Goal: Find specific page/section: Find specific page/section

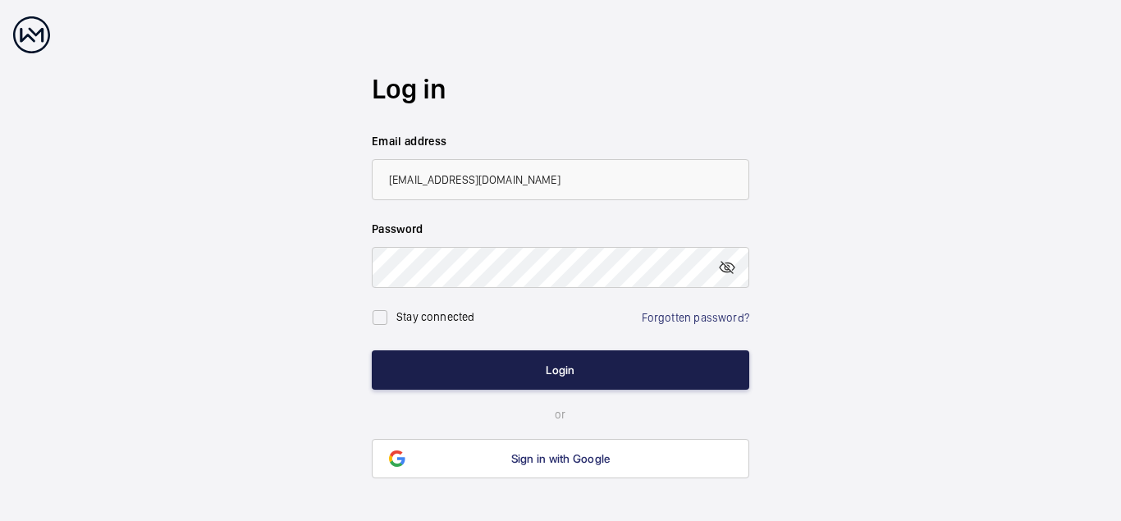
click at [550, 372] on button "Login" at bounding box center [560, 369] width 377 height 39
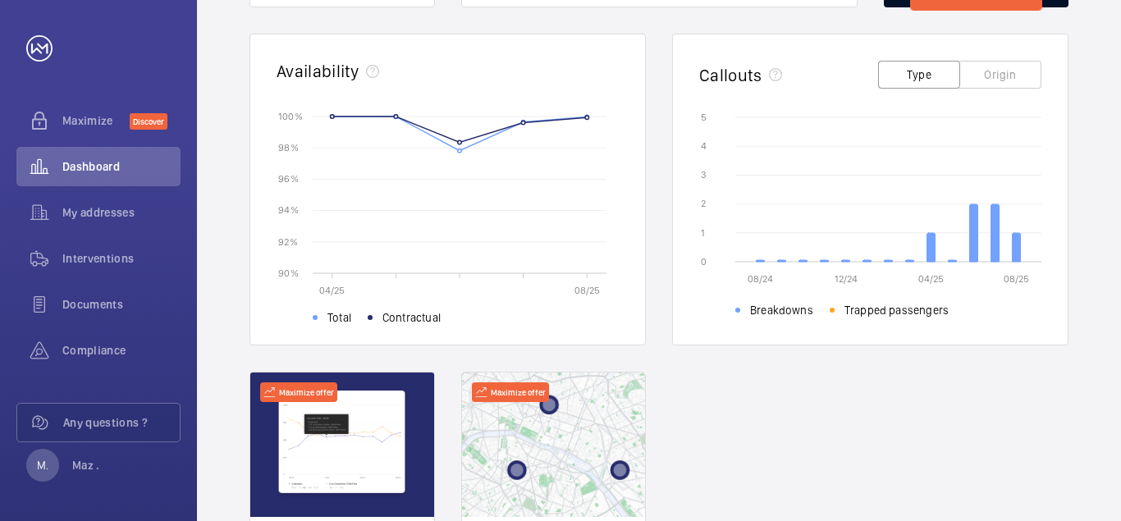
scroll to position [57, 0]
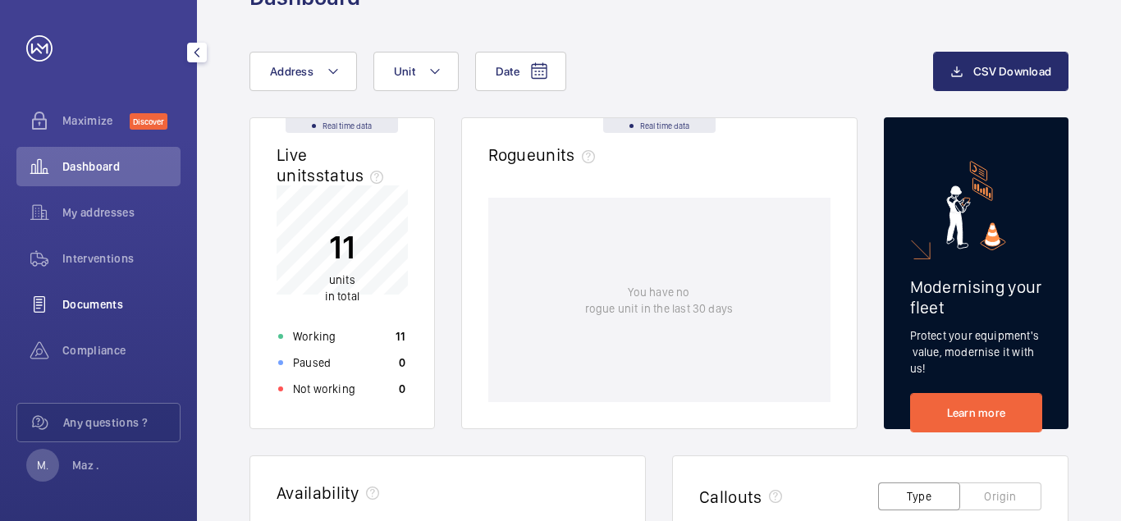
click at [89, 299] on span "Documents" at bounding box center [121, 304] width 118 height 16
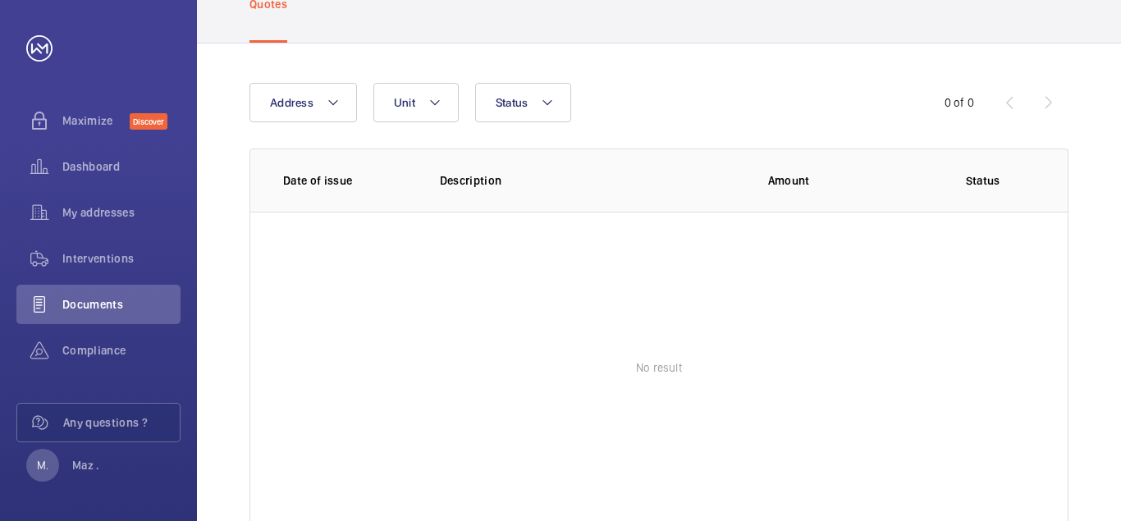
scroll to position [147, 0]
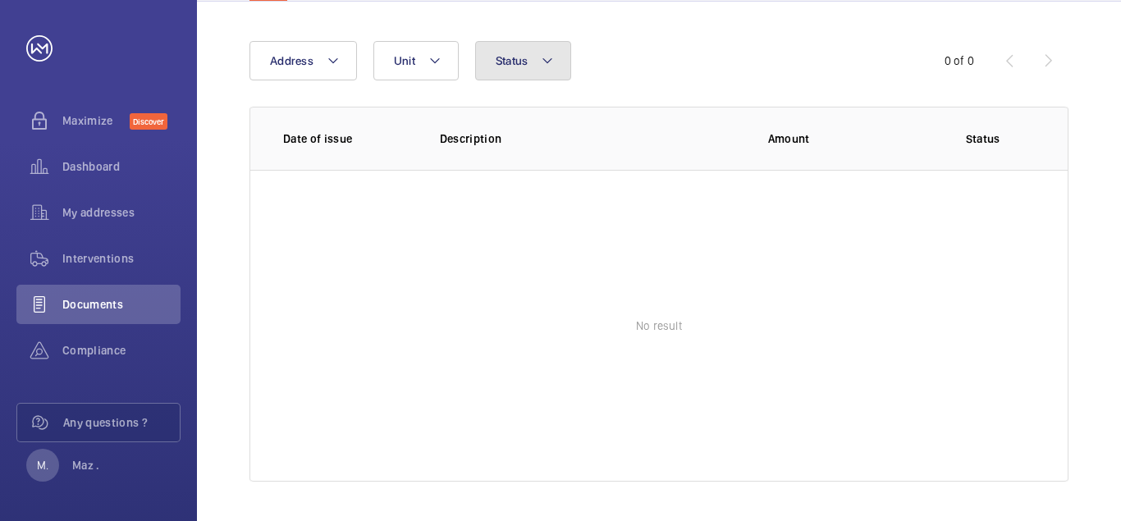
click at [518, 69] on button "Status" at bounding box center [523, 60] width 97 height 39
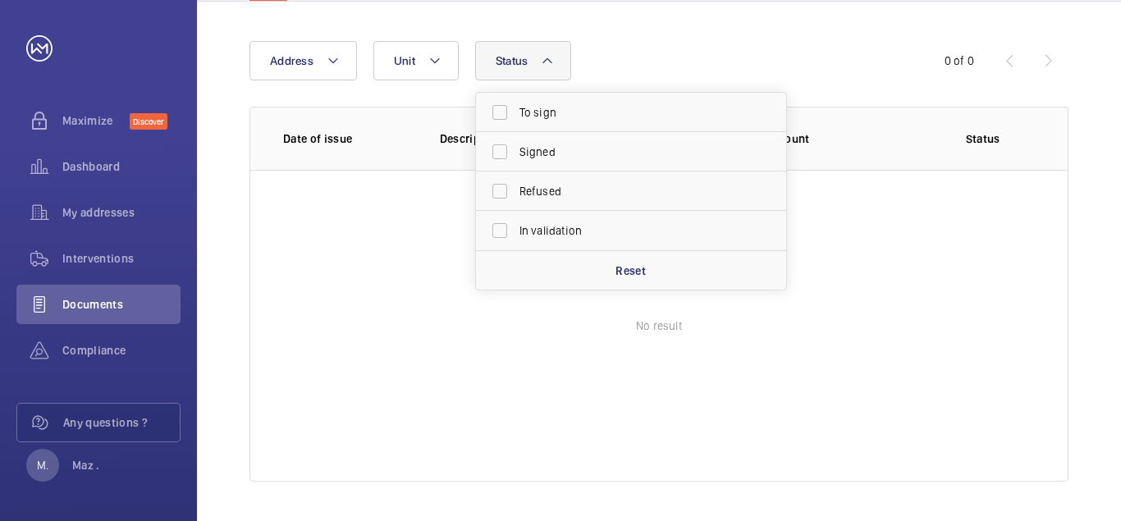
click at [518, 69] on button "Status" at bounding box center [523, 60] width 97 height 39
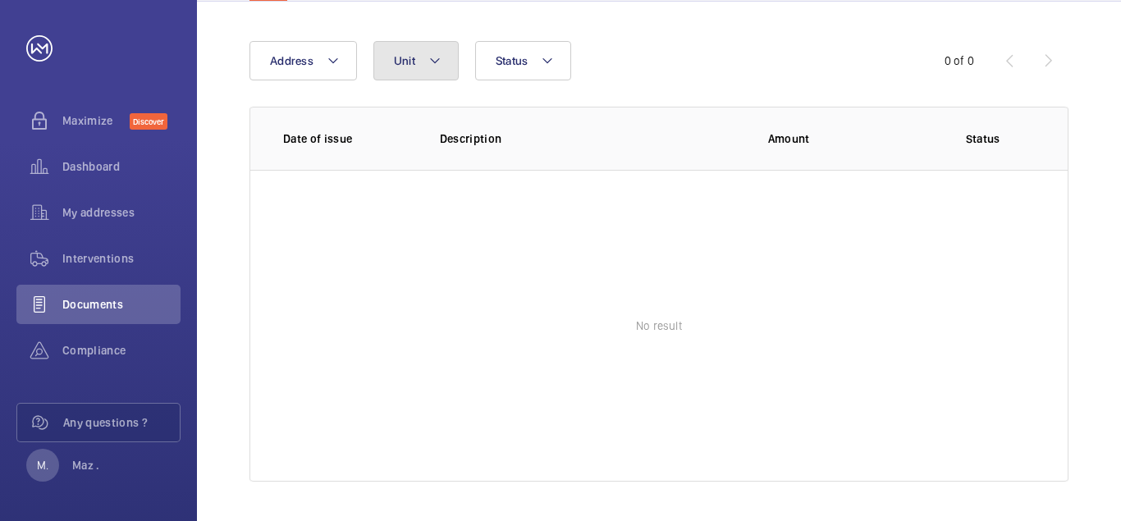
click at [419, 61] on button "Unit" at bounding box center [415, 60] width 85 height 39
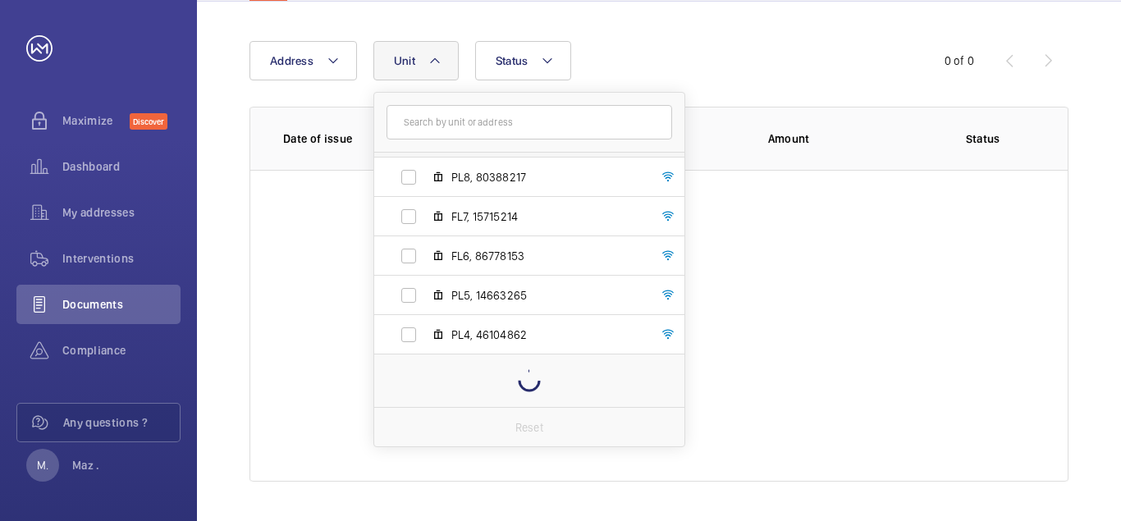
scroll to position [218, 0]
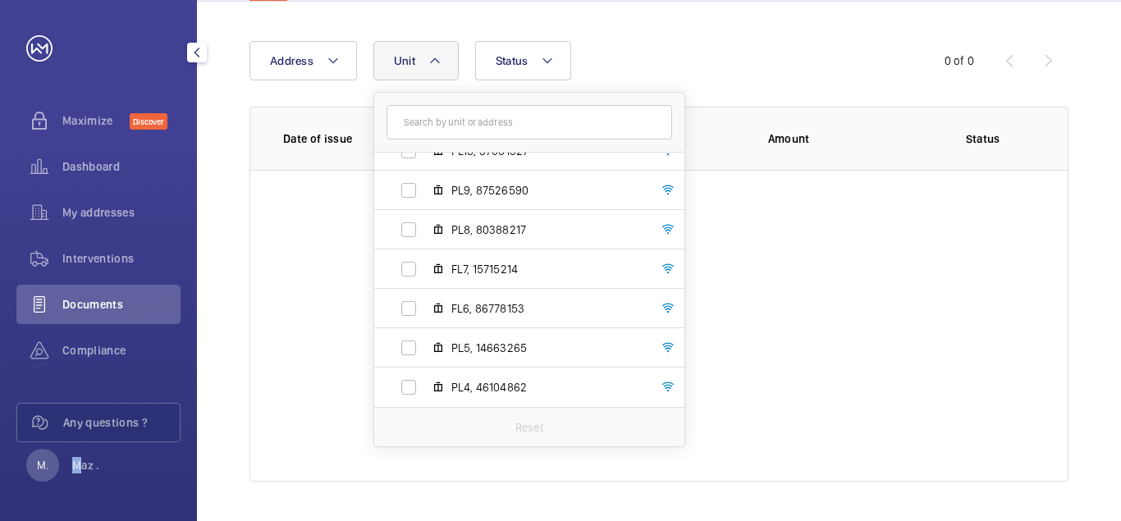
drag, startPoint x: 81, startPoint y: 457, endPoint x: 75, endPoint y: 450, distance: 9.4
click at [75, 450] on div "M. Maz ." at bounding box center [63, 465] width 74 height 33
